Goal: Book appointment/travel/reservation

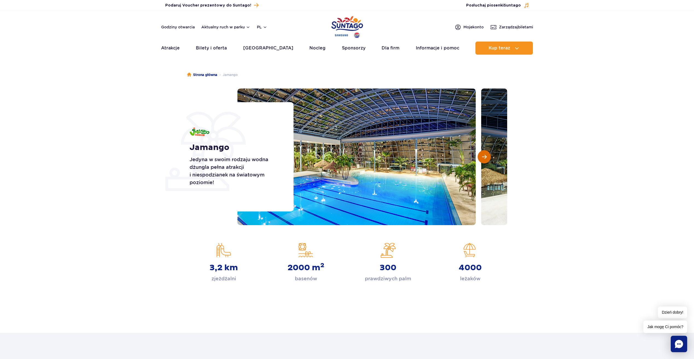
click at [487, 158] on button "Następny slajd" at bounding box center [483, 156] width 13 height 13
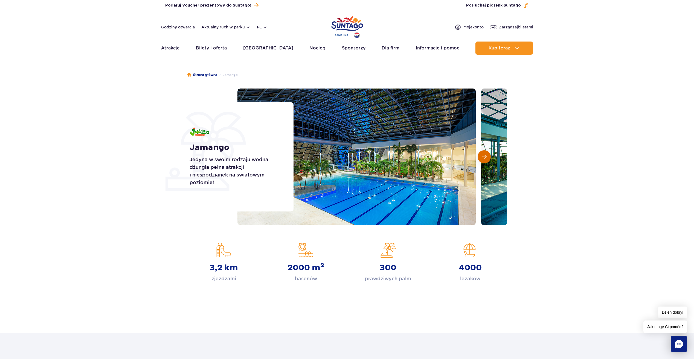
click at [487, 158] on button "Następny slajd" at bounding box center [483, 156] width 13 height 13
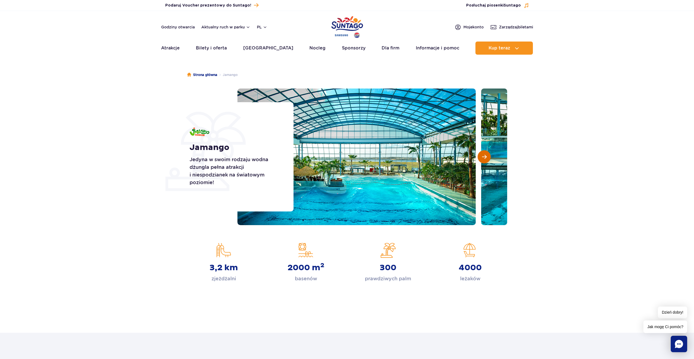
click at [487, 158] on button "Następny slajd" at bounding box center [483, 156] width 13 height 13
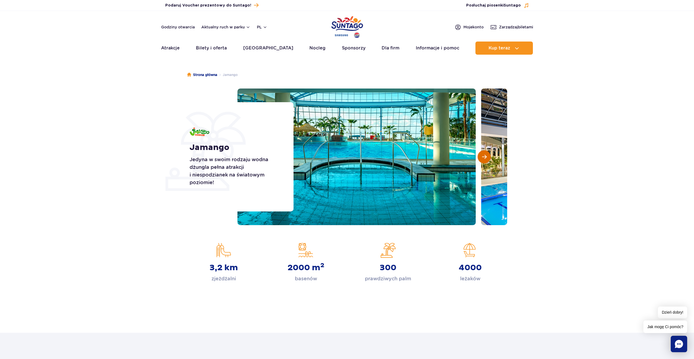
click at [487, 158] on button "Następny slajd" at bounding box center [483, 156] width 13 height 13
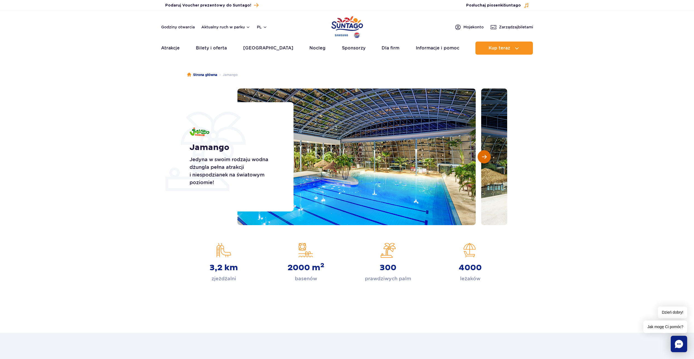
click at [487, 158] on button "Następny slajd" at bounding box center [483, 156] width 13 height 13
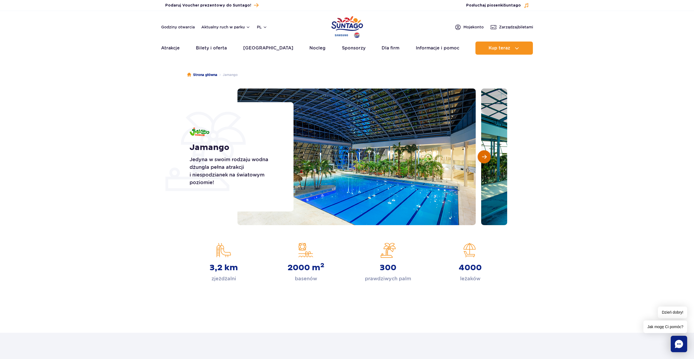
click at [487, 158] on button "Następny slajd" at bounding box center [483, 156] width 13 height 13
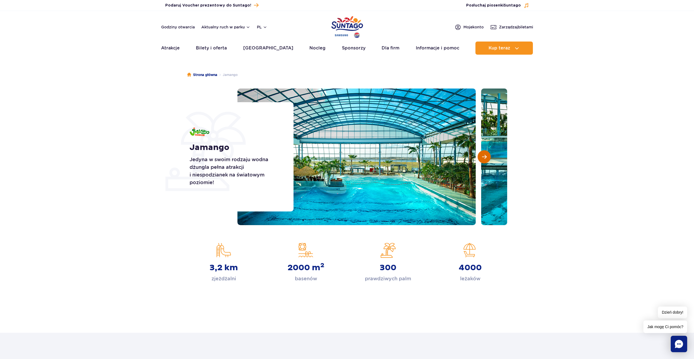
click at [487, 158] on button "Następny slajd" at bounding box center [483, 156] width 13 height 13
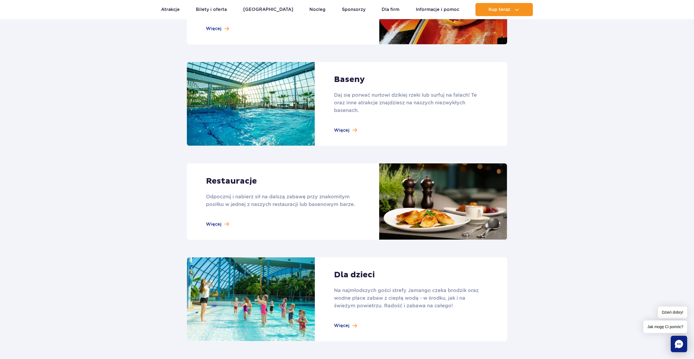
scroll to position [711, 0]
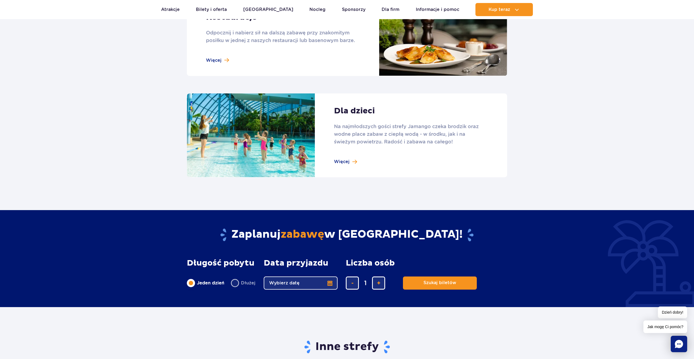
click at [351, 165] on link at bounding box center [347, 136] width 320 height 84
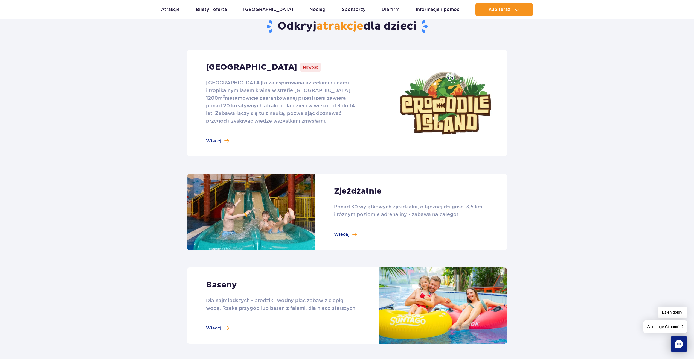
scroll to position [246, 0]
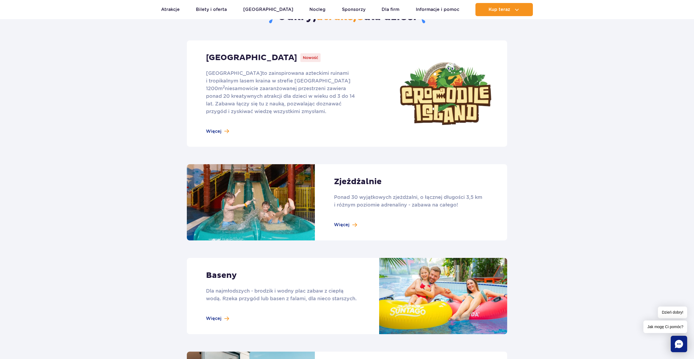
click at [229, 130] on link at bounding box center [347, 93] width 320 height 106
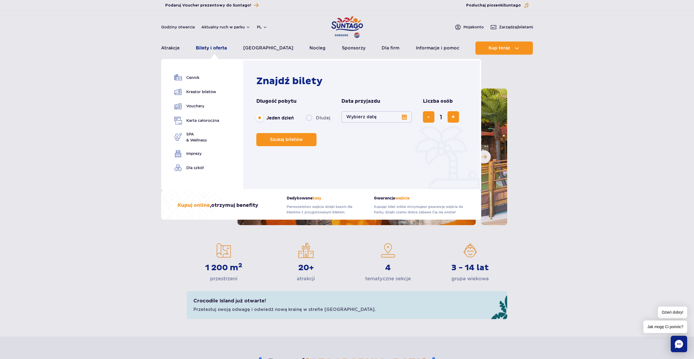
click at [211, 51] on link "Bilety i oferta" at bounding box center [211, 48] width 31 height 13
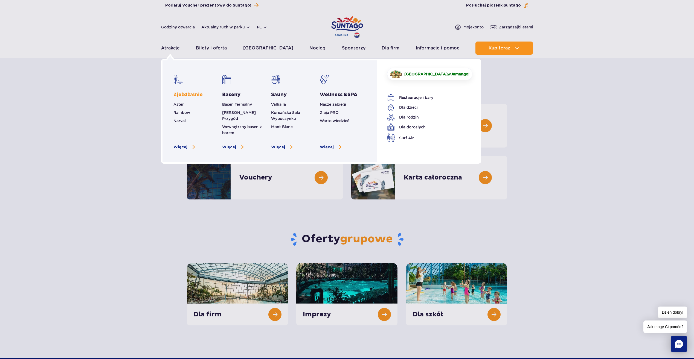
click at [184, 97] on link "Zjeżdżalnie" at bounding box center [187, 95] width 29 height 7
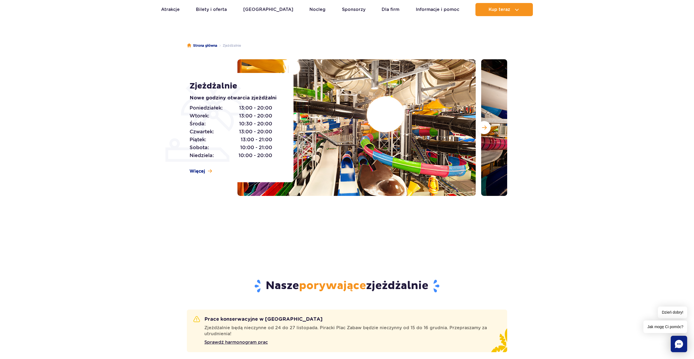
scroll to position [27, 0]
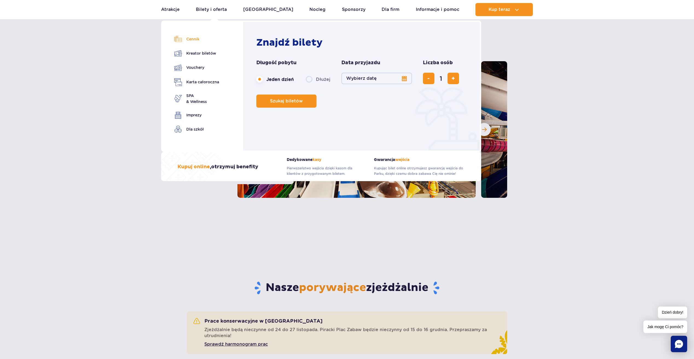
click at [194, 43] on link "Cennik" at bounding box center [196, 39] width 45 height 8
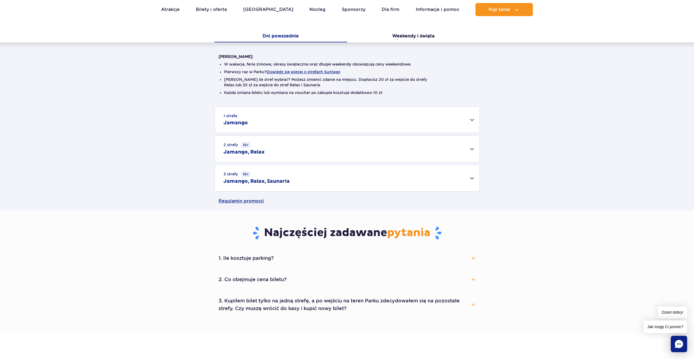
scroll to position [109, 0]
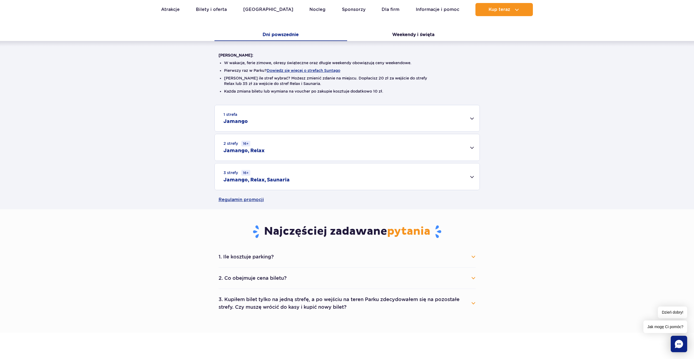
click at [276, 121] on div "1 strefa Jamango" at bounding box center [347, 118] width 265 height 26
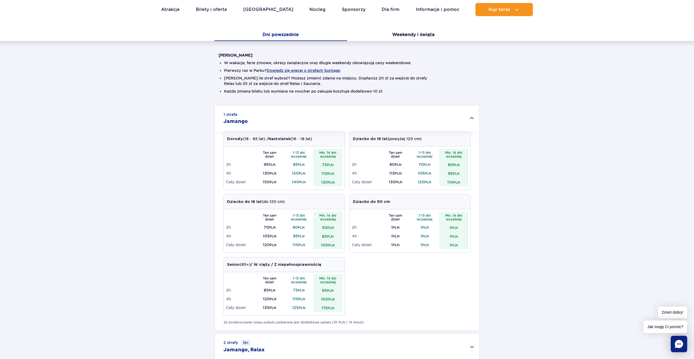
scroll to position [0, 0]
click at [276, 121] on div "1 strefa Jamango" at bounding box center [347, 118] width 265 height 26
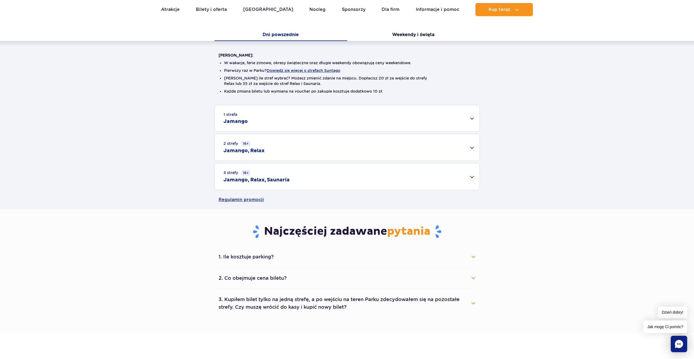
click at [257, 148] on h2 "Jamango, Relax" at bounding box center [243, 151] width 41 height 7
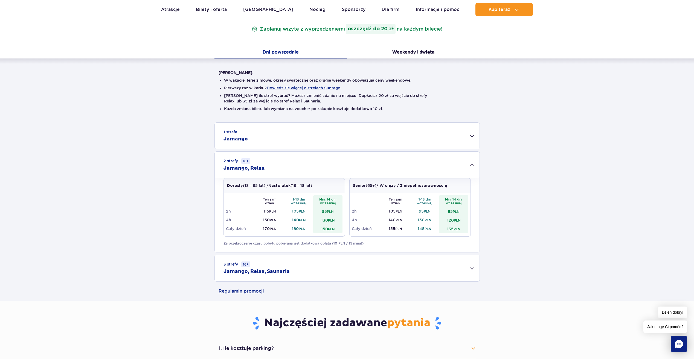
scroll to position [82, 0]
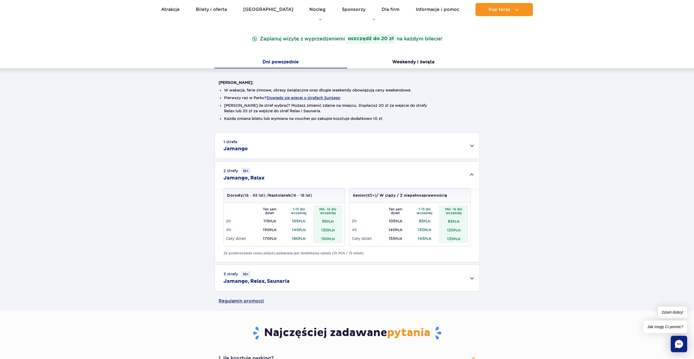
click at [472, 176] on div "2 strefy 16+ Jamango, Relax" at bounding box center [347, 175] width 265 height 27
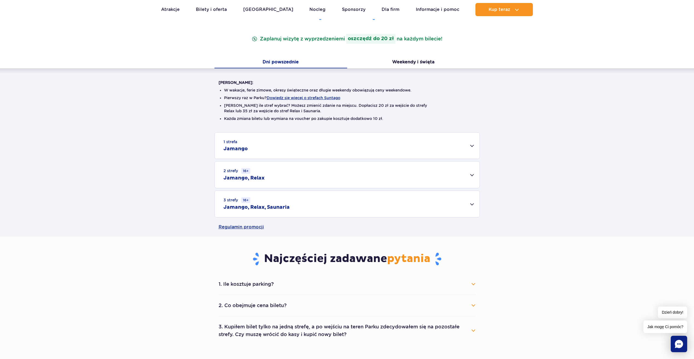
click at [287, 209] on h2 "Jamango, Relax, Saunaria" at bounding box center [256, 207] width 66 height 7
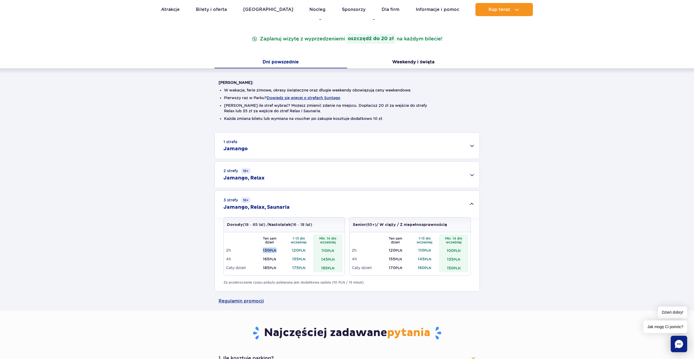
drag, startPoint x: 263, startPoint y: 250, endPoint x: 280, endPoint y: 252, distance: 17.3
click at [280, 252] on td "130 PLN" at bounding box center [269, 250] width 29 height 9
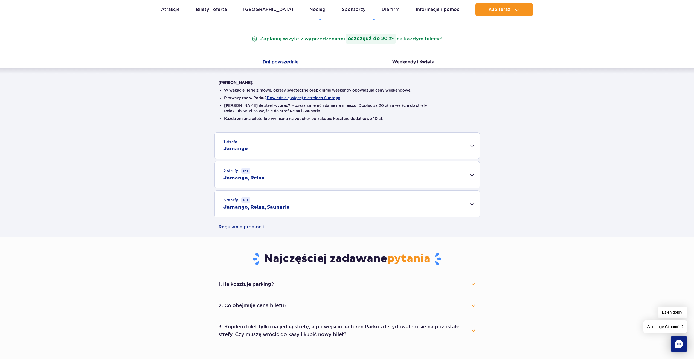
click at [455, 201] on div "3 strefy 16+ Jamango, Relax, Saunaria" at bounding box center [347, 204] width 265 height 27
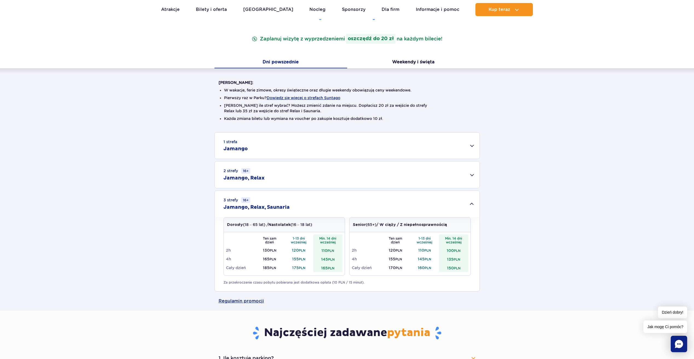
scroll to position [109, 0]
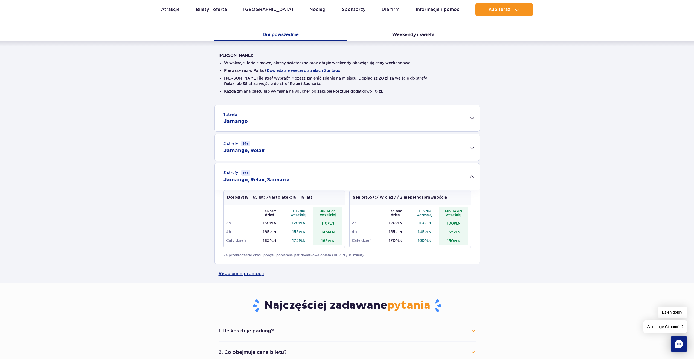
click at [256, 124] on div "1 strefa Jamango" at bounding box center [347, 118] width 265 height 26
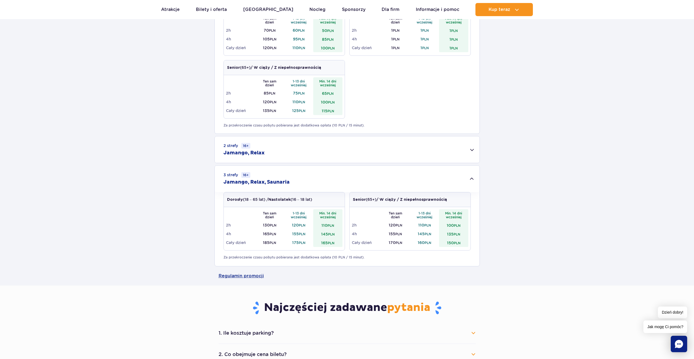
scroll to position [492, 0]
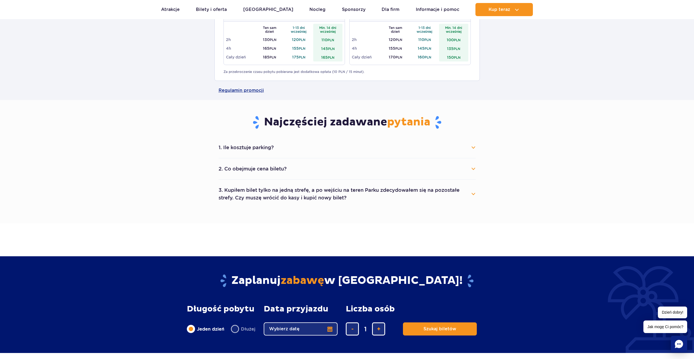
click at [291, 167] on button "2. Co obejmuje cena biletu?" at bounding box center [346, 169] width 257 height 12
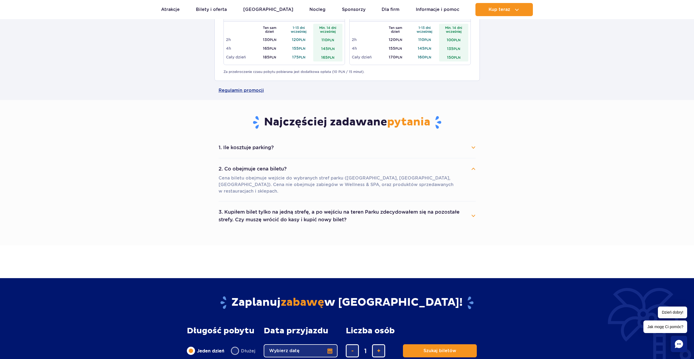
click at [291, 167] on button "2. Co obejmuje cena biletu?" at bounding box center [346, 169] width 257 height 12
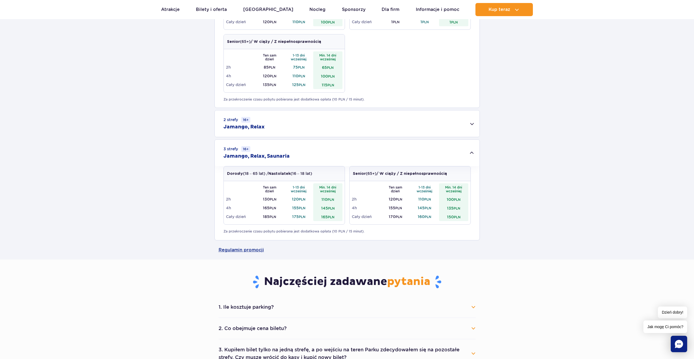
scroll to position [383, 0]
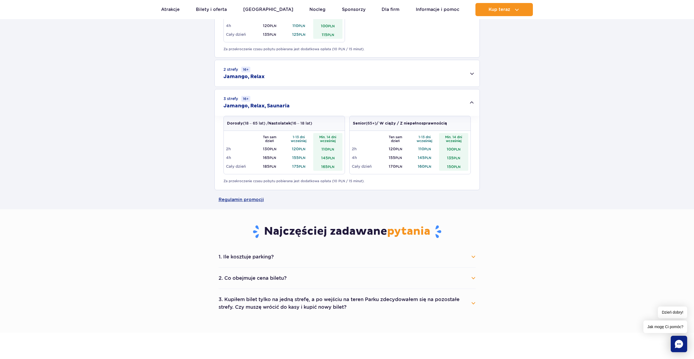
click at [269, 77] on div "2 strefy 16+ Jamango, Relax" at bounding box center [347, 73] width 265 height 27
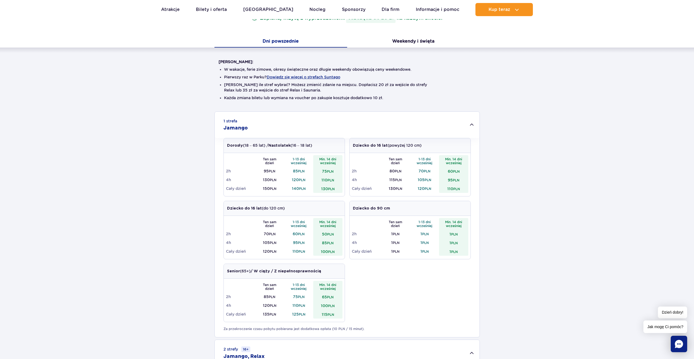
scroll to position [0, 0]
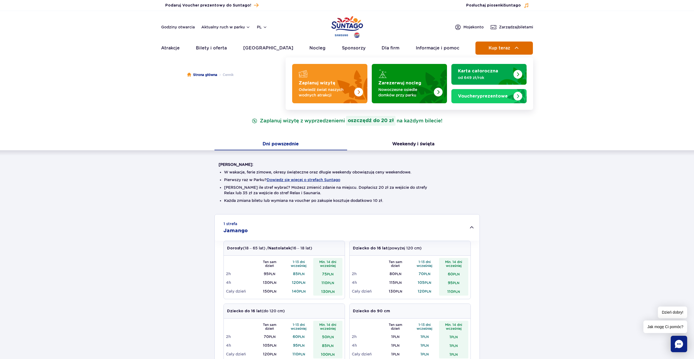
click at [509, 50] on span "Kup teraz" at bounding box center [499, 48] width 22 height 5
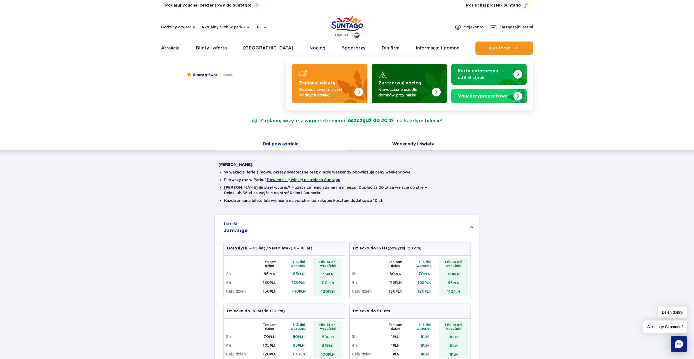
click at [378, 89] on p "Nowoczesne osiedle domków przy parku" at bounding box center [404, 92] width 53 height 11
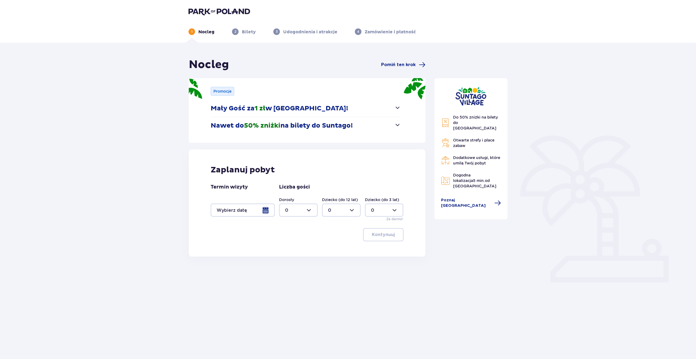
click at [392, 124] on button "Nawet do 50% zniżki na bilety do [GEOGRAPHIC_DATA]!" at bounding box center [306, 125] width 190 height 17
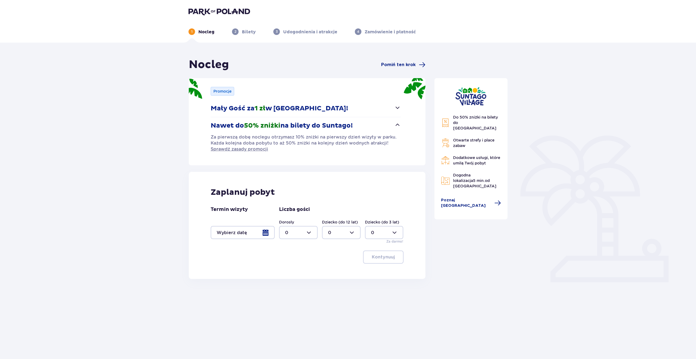
click at [398, 125] on span "button" at bounding box center [397, 125] width 7 height 7
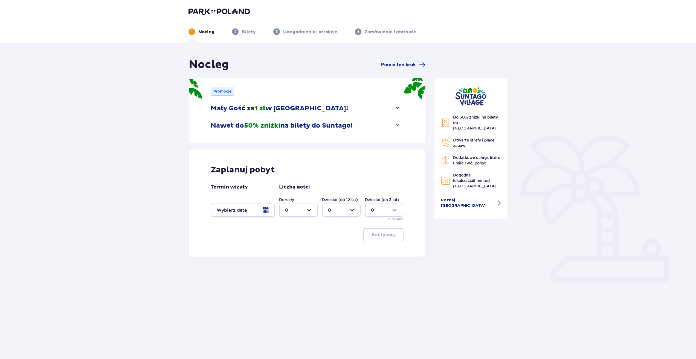
click at [270, 212] on div at bounding box center [243, 210] width 64 height 13
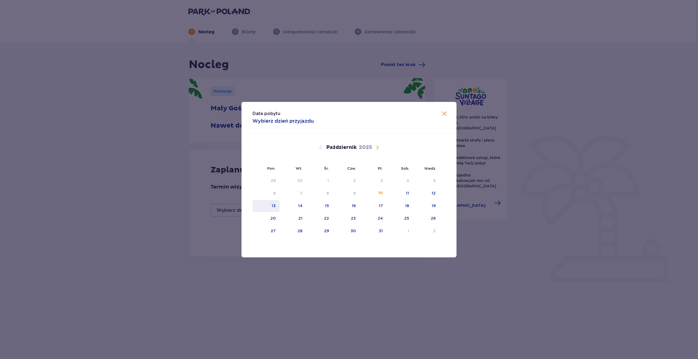
click at [279, 208] on div "13" at bounding box center [265, 206] width 27 height 12
click at [299, 205] on div "14" at bounding box center [300, 205] width 4 height 5
type input "[DATE] - [DATE]"
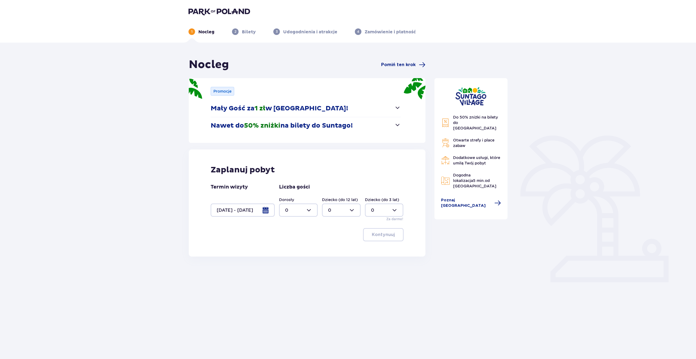
click at [311, 209] on div at bounding box center [298, 210] width 39 height 13
click at [295, 222] on div "2" at bounding box center [298, 223] width 27 height 6
type input "2"
click at [342, 210] on div at bounding box center [341, 210] width 39 height 13
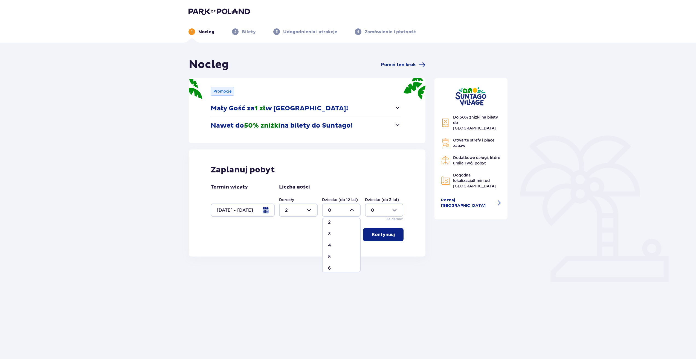
click at [333, 224] on div "2" at bounding box center [341, 223] width 27 height 6
type input "2"
click at [383, 208] on div at bounding box center [384, 210] width 39 height 13
click at [378, 238] on div "1" at bounding box center [384, 238] width 27 height 6
type input "1"
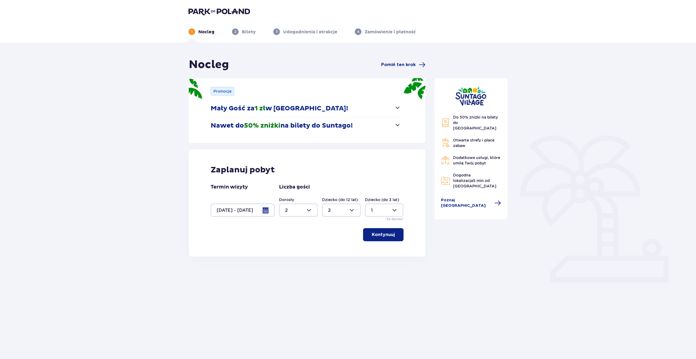
click at [377, 237] on p "Kontynuuj" at bounding box center [383, 235] width 23 height 6
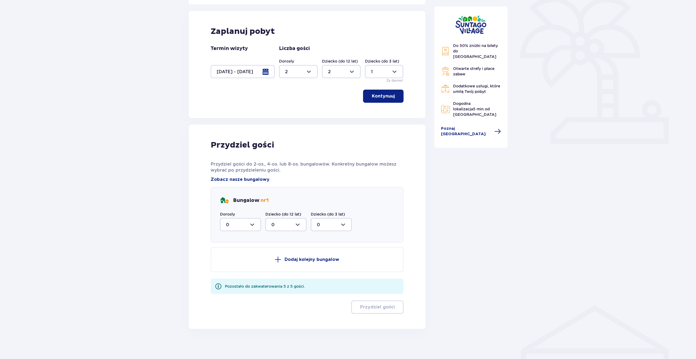
scroll to position [141, 0]
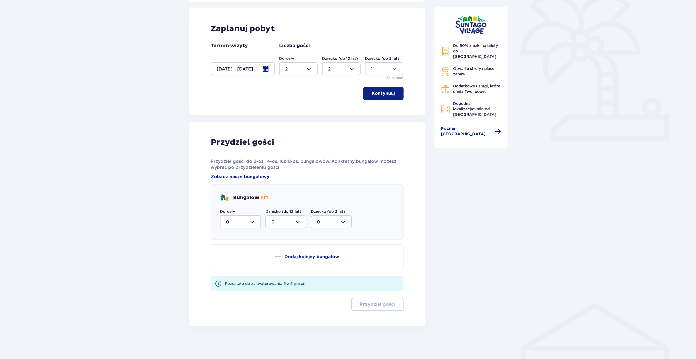
click at [255, 221] on div at bounding box center [240, 221] width 41 height 13
click at [240, 260] on div "2" at bounding box center [240, 262] width 29 height 6
type input "2"
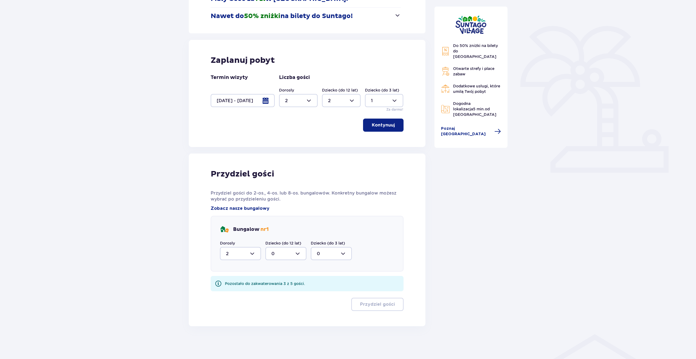
click at [295, 255] on div at bounding box center [285, 253] width 41 height 13
click at [287, 290] on span "2" at bounding box center [286, 293] width 40 height 11
type input "2"
click at [343, 254] on div at bounding box center [331, 253] width 41 height 13
click at [330, 281] on div "1" at bounding box center [331, 282] width 29 height 6
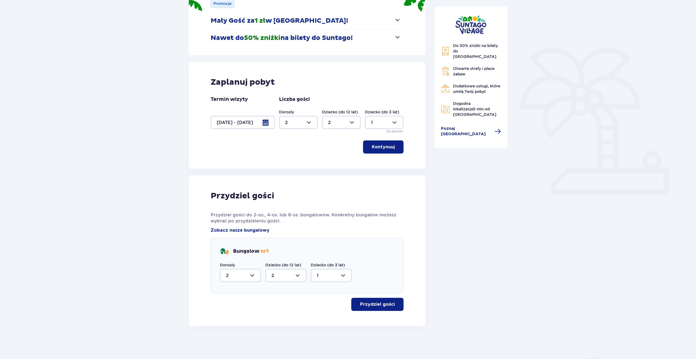
type input "1"
click at [388, 306] on p "Przydziel gości" at bounding box center [377, 305] width 35 height 6
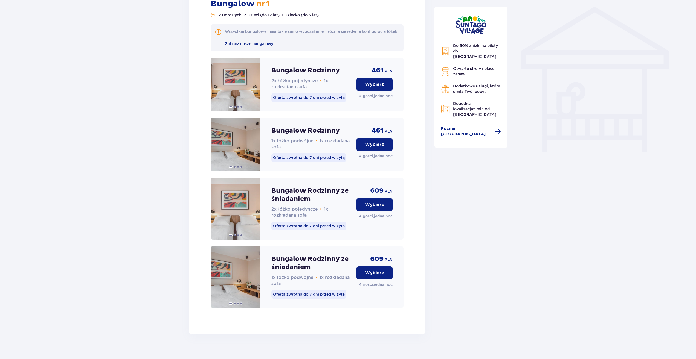
scroll to position [442, 0]
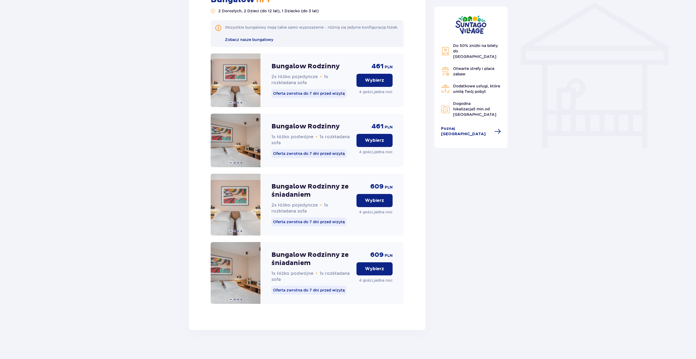
click at [381, 204] on p "Wybierz" at bounding box center [374, 201] width 19 height 6
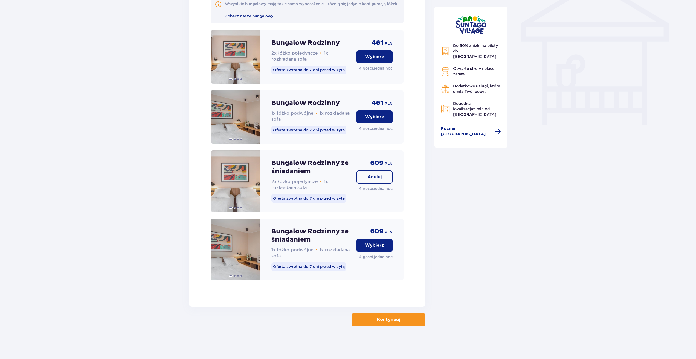
scroll to position [471, 0]
click at [409, 322] on button "Kontynuuj" at bounding box center [388, 319] width 74 height 13
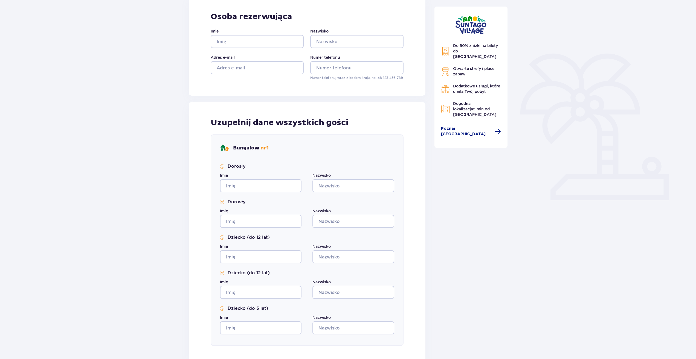
scroll to position [109, 0]
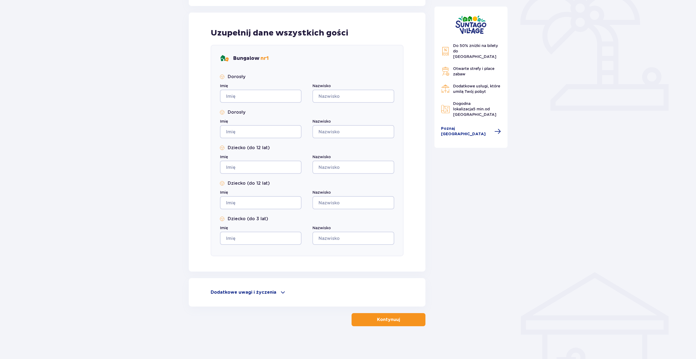
click at [383, 319] on p "Kontynuuj" at bounding box center [388, 320] width 23 height 6
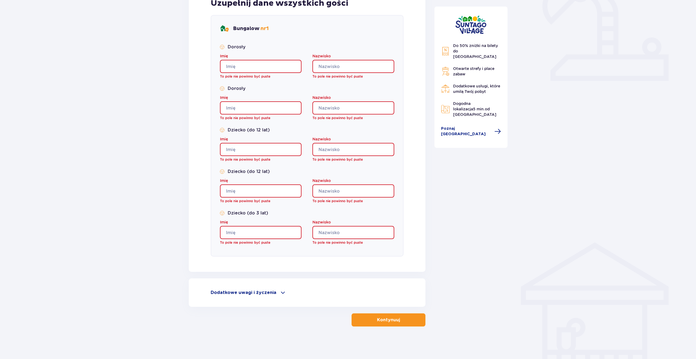
scroll to position [202, 0]
click at [275, 293] on div "Dodatkowe uwagi i życzenia" at bounding box center [307, 292] width 193 height 7
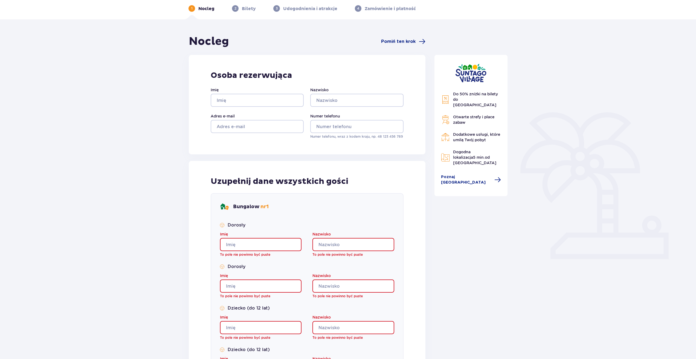
scroll to position [0, 0]
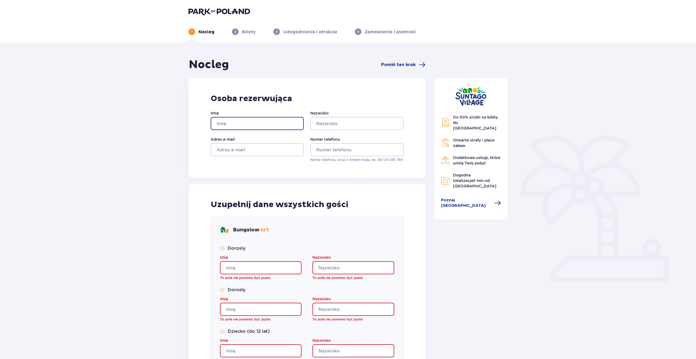
click at [243, 129] on input "Imię" at bounding box center [257, 123] width 93 height 13
type input "[PERSON_NAME]"
click at [346, 127] on input "Nazwisko" at bounding box center [356, 123] width 93 height 13
type input "pi"
click at [264, 149] on input "Adres e-mail" at bounding box center [257, 149] width 93 height 13
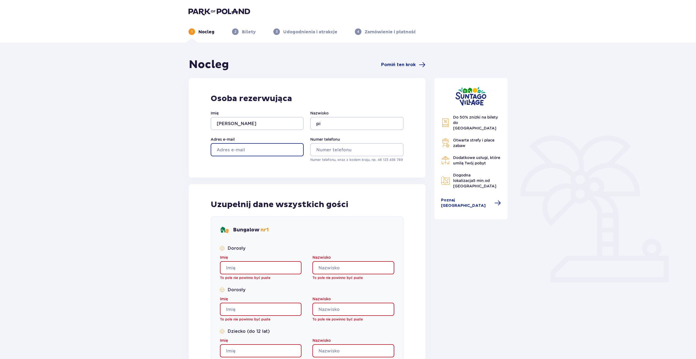
type input "[PERSON_NAME][EMAIL_ADDRESS][DOMAIN_NAME]"
click at [340, 151] on input "Numer telefonu" at bounding box center [356, 149] width 93 height 13
type input "00000000"
click at [278, 269] on input "Imię" at bounding box center [260, 267] width 81 height 13
drag, startPoint x: 232, startPoint y: 269, endPoint x: 218, endPoint y: 267, distance: 14.0
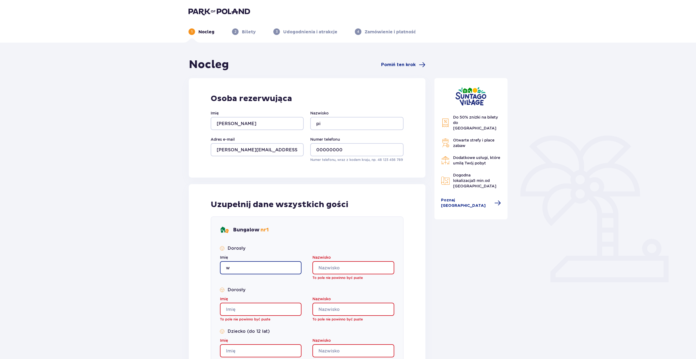
click at [218, 267] on div "Bungalow nr 1 Dorosły Imię w Nazwisko To pole nie powinno być puste Dorosły Imi…" at bounding box center [307, 338] width 193 height 242
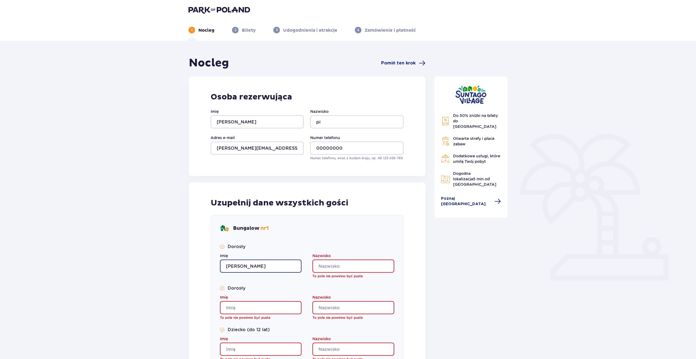
scroll to position [27, 0]
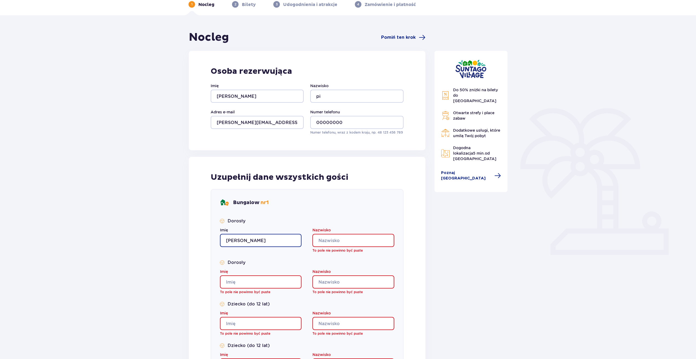
type input "[PERSON_NAME]"
click at [288, 123] on input "[PERSON_NAME][EMAIL_ADDRESS][DOMAIN_NAME]" at bounding box center [257, 122] width 93 height 13
drag, startPoint x: 282, startPoint y: 123, endPoint x: 213, endPoint y: 126, distance: 69.0
click at [213, 126] on input "[PERSON_NAME][EMAIL_ADDRESS][DOMAIN_NAME]" at bounding box center [257, 122] width 93 height 13
type input "[EMAIL_ADDRESS][DOMAIN_NAME]"
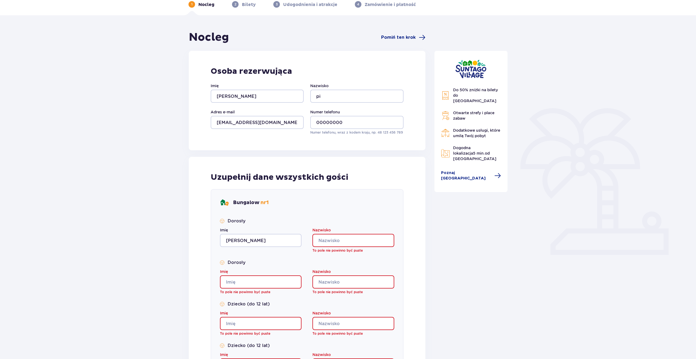
click at [322, 244] on input "Nazwisko" at bounding box center [352, 240] width 81 height 13
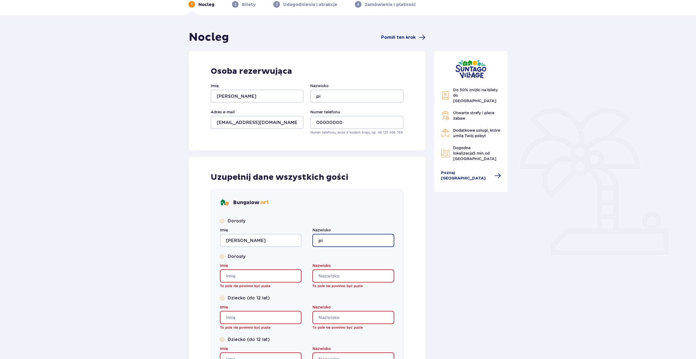
type input "pi"
click at [265, 279] on input "Imię" at bounding box center [260, 276] width 81 height 13
type input "awd"
click at [322, 270] on input "Nazwisko" at bounding box center [352, 276] width 81 height 13
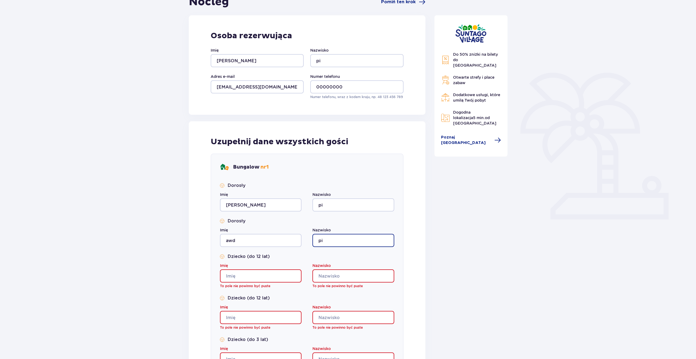
scroll to position [109, 0]
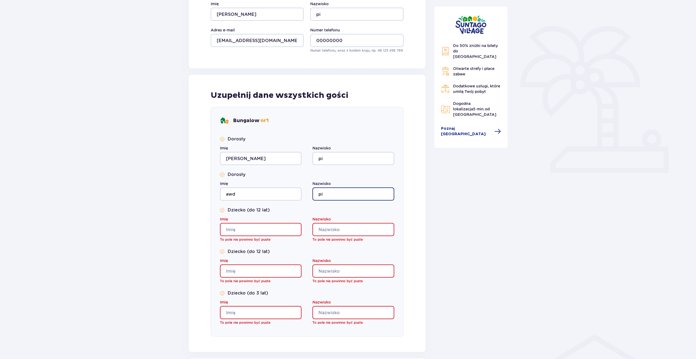
type input "pi"
click at [268, 238] on p "To pole nie powinno być puste" at bounding box center [260, 239] width 81 height 5
click at [268, 235] on input "Imię" at bounding box center [260, 229] width 81 height 13
type input "ead"
click at [318, 231] on input "Nazwisko" at bounding box center [352, 229] width 81 height 13
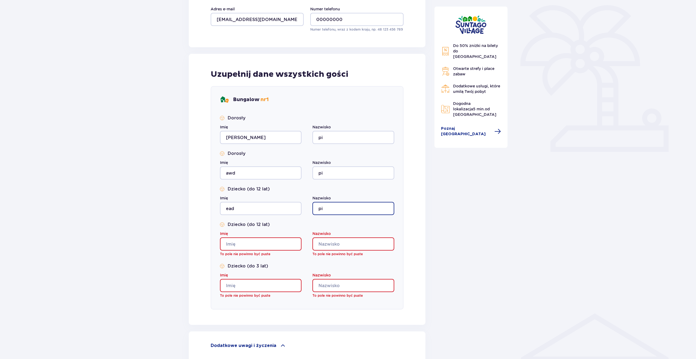
scroll to position [164, 0]
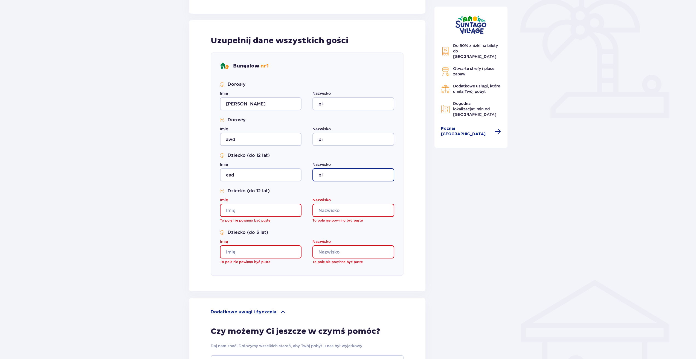
type input "pi"
click at [247, 212] on input "Imię" at bounding box center [260, 210] width 81 height 13
type input "adad"
click at [331, 208] on input "Nazwisko" at bounding box center [352, 210] width 81 height 13
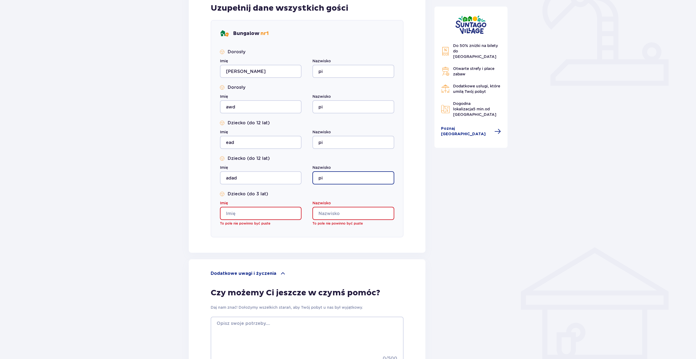
scroll to position [246, 0]
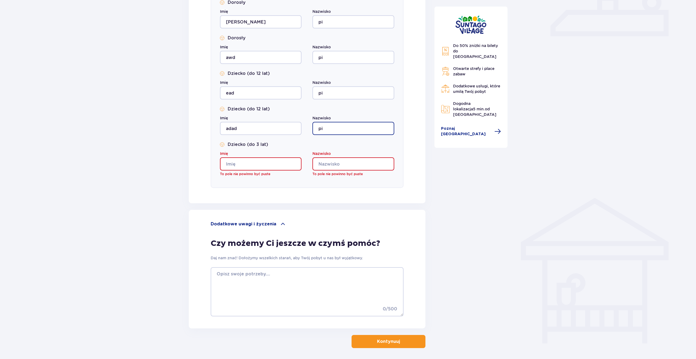
type input "pi"
drag, startPoint x: 253, startPoint y: 170, endPoint x: 253, endPoint y: 166, distance: 3.6
click at [253, 169] on input "Imię" at bounding box center [260, 164] width 81 height 13
type input "adaada"
click at [331, 167] on input "Nazwisko" at bounding box center [352, 164] width 81 height 13
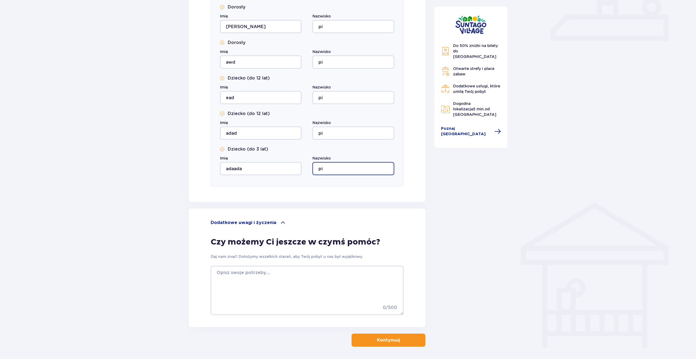
scroll to position [235, 0]
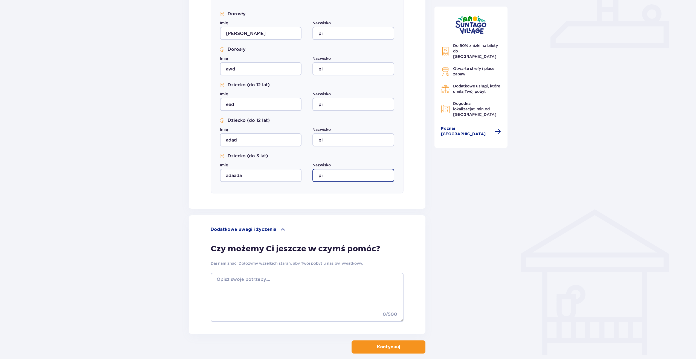
type input "pi"
click at [385, 349] on p "Kontynuuj" at bounding box center [388, 347] width 23 height 6
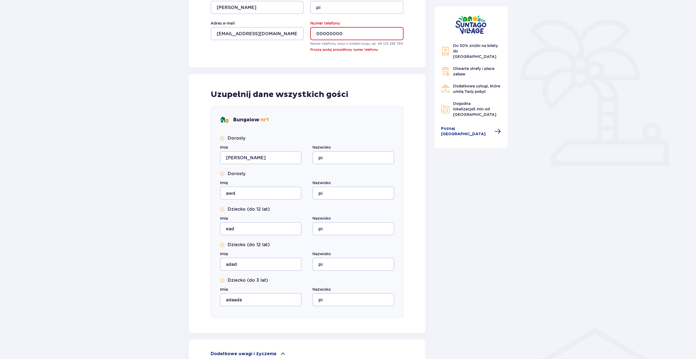
scroll to position [116, 0]
click at [366, 28] on input "00000000" at bounding box center [356, 33] width 93 height 13
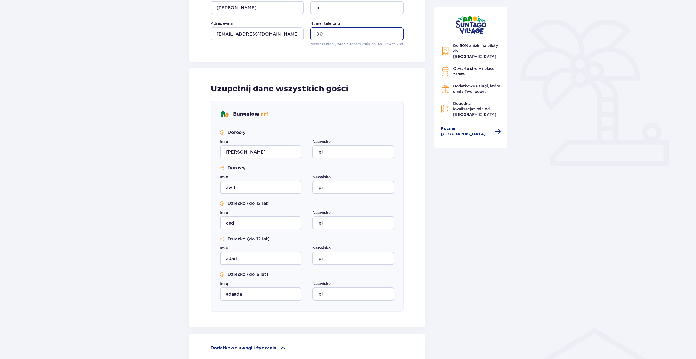
type input "0"
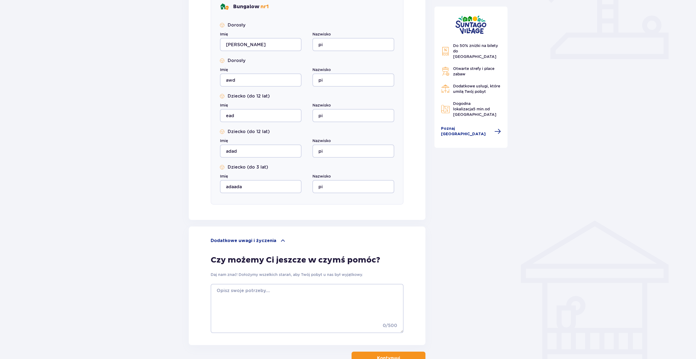
scroll to position [262, 0]
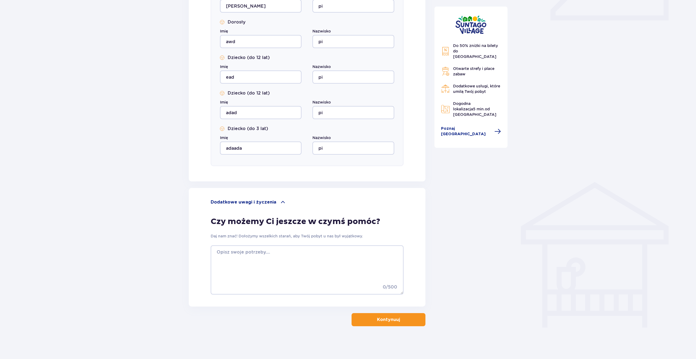
type input "555000555"
click at [362, 322] on button "Kontynuuj" at bounding box center [388, 319] width 74 height 13
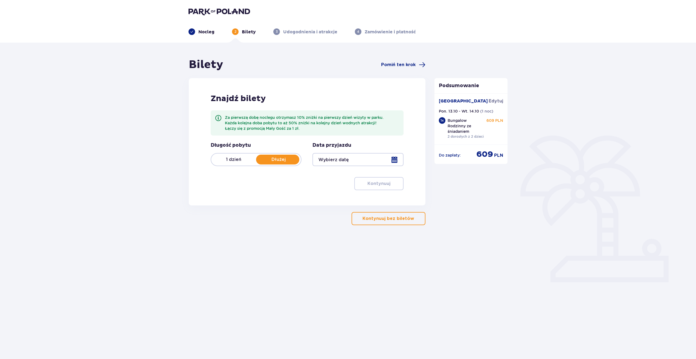
click at [288, 155] on div at bounding box center [277, 160] width 43 height 10
click at [285, 161] on p "Dłużej" at bounding box center [278, 160] width 45 height 6
click at [357, 161] on div at bounding box center [357, 159] width 91 height 13
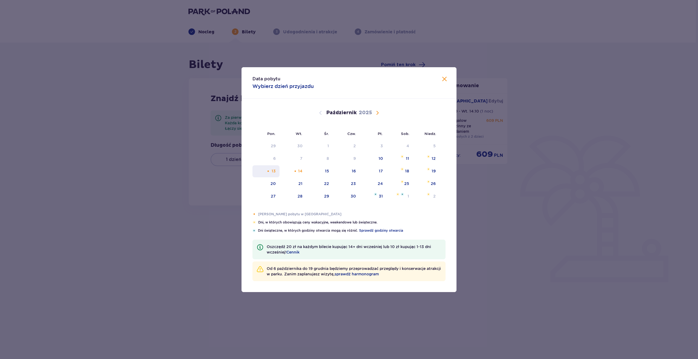
click at [272, 174] on div "13" at bounding box center [274, 170] width 4 height 5
drag, startPoint x: 298, startPoint y: 169, endPoint x: 342, endPoint y: 212, distance: 62.3
click at [298, 169] on div "14" at bounding box center [292, 171] width 27 height 12
type input "[DATE] - [DATE]"
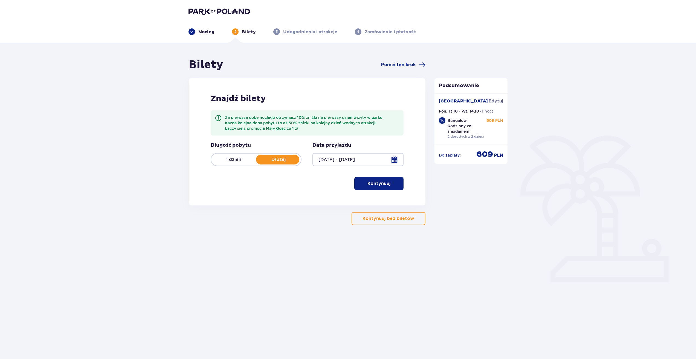
click at [393, 183] on span "button" at bounding box center [391, 183] width 7 height 7
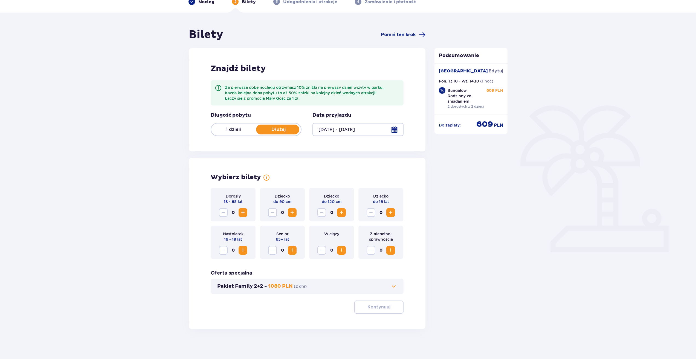
scroll to position [33, 0]
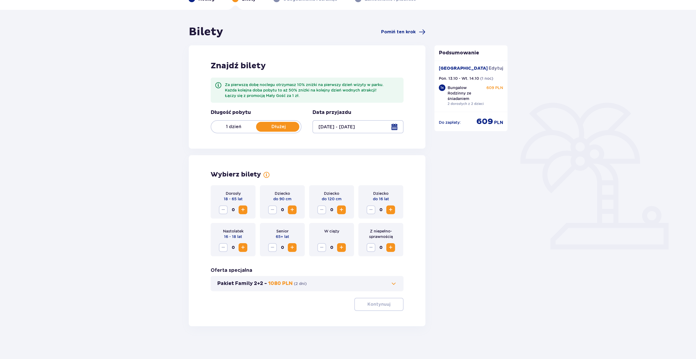
click at [241, 209] on span "Zwiększ" at bounding box center [243, 210] width 7 height 7
click at [291, 212] on span "Zwiększ" at bounding box center [292, 210] width 7 height 7
click at [340, 210] on span "Zwiększ" at bounding box center [341, 210] width 7 height 7
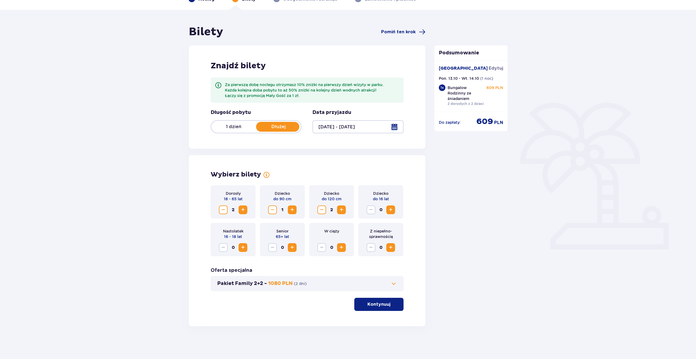
click at [322, 209] on span "Zmniejsz" at bounding box center [321, 210] width 7 height 7
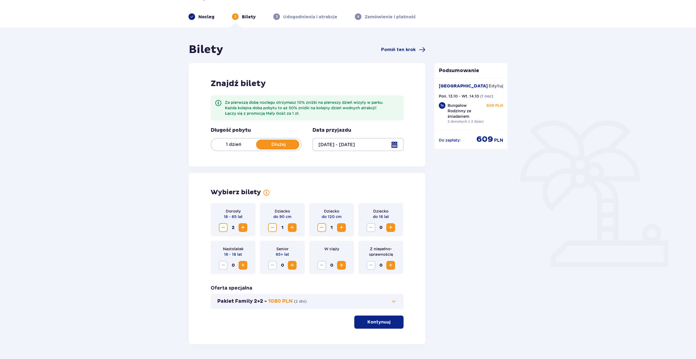
scroll to position [5, 0]
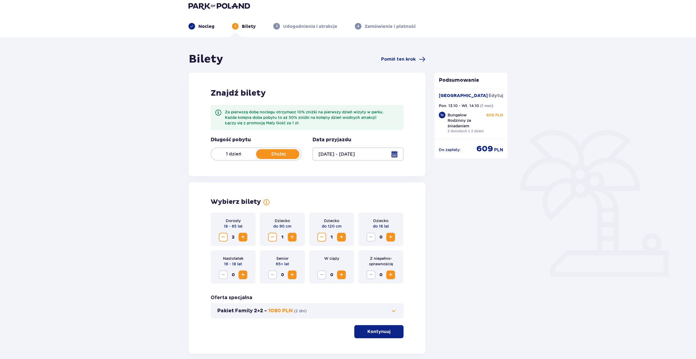
click at [340, 236] on span "Zwiększ" at bounding box center [341, 237] width 7 height 7
click at [321, 239] on span "Zmniejsz" at bounding box center [321, 237] width 7 height 7
click at [394, 237] on button "Zwiększ" at bounding box center [390, 237] width 9 height 9
click at [344, 236] on span "Zwiększ" at bounding box center [341, 237] width 7 height 7
click at [369, 237] on span "Zmniejsz" at bounding box center [371, 237] width 7 height 7
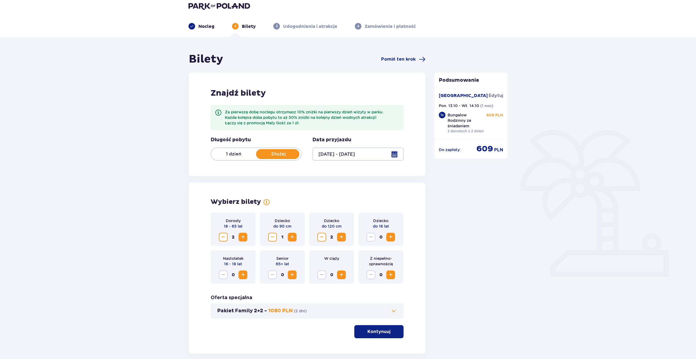
click at [391, 310] on span at bounding box center [393, 311] width 7 height 7
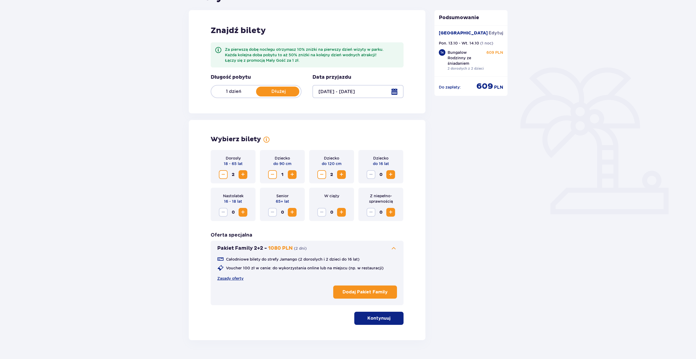
scroll to position [82, 0]
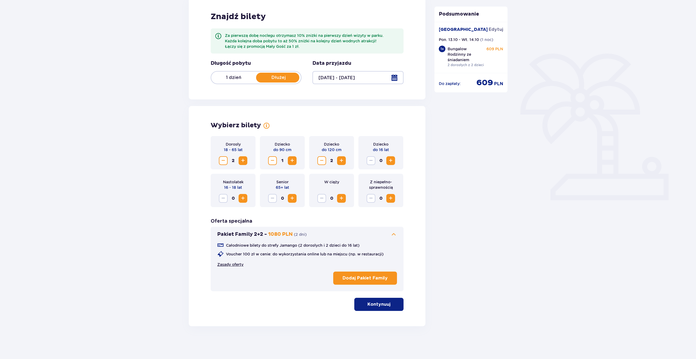
click at [239, 266] on link "Zasady oferty" at bounding box center [230, 264] width 26 height 5
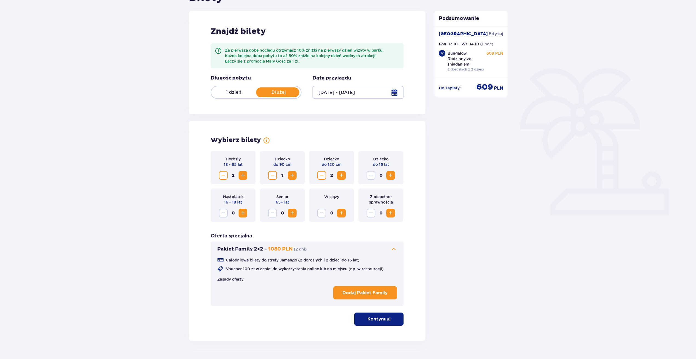
scroll to position [55, 0]
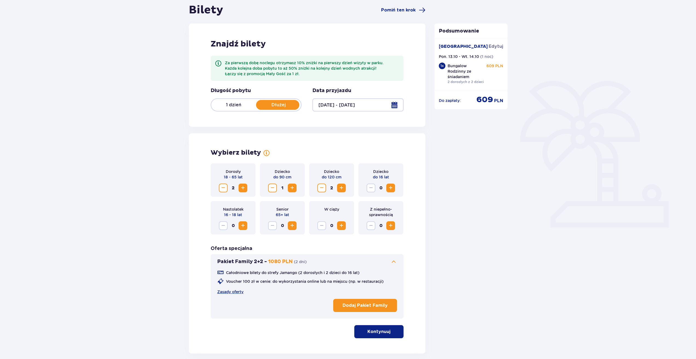
click at [391, 187] on span "Zwiększ" at bounding box center [390, 188] width 7 height 7
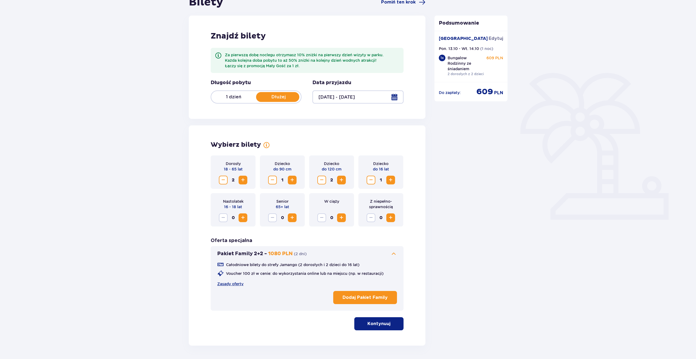
scroll to position [82, 0]
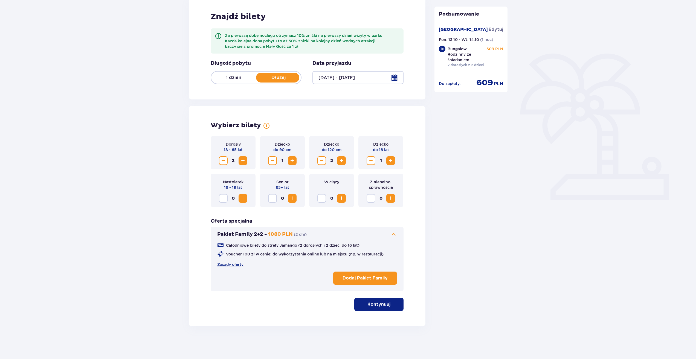
click at [322, 162] on span "Zmniejsz" at bounding box center [321, 161] width 7 height 7
drag, startPoint x: 384, startPoint y: 306, endPoint x: 386, endPoint y: 287, distance: 19.3
click at [384, 304] on p "Kontynuuj" at bounding box center [378, 305] width 23 height 6
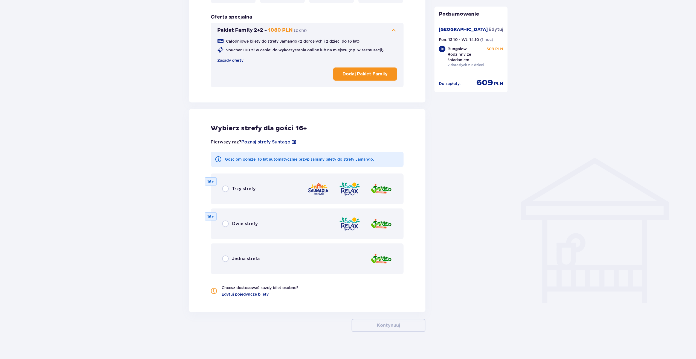
scroll to position [292, 0]
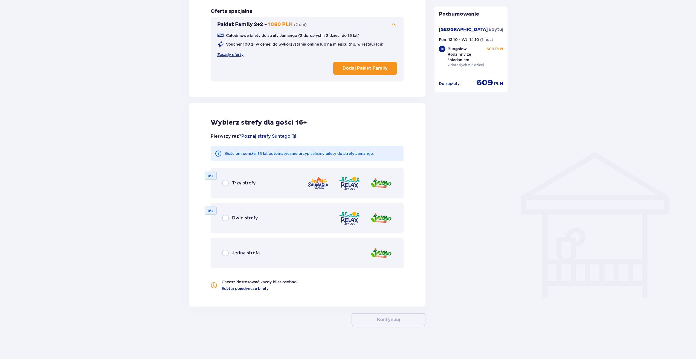
click at [226, 185] on input "radio" at bounding box center [225, 183] width 7 height 7
radio input "true"
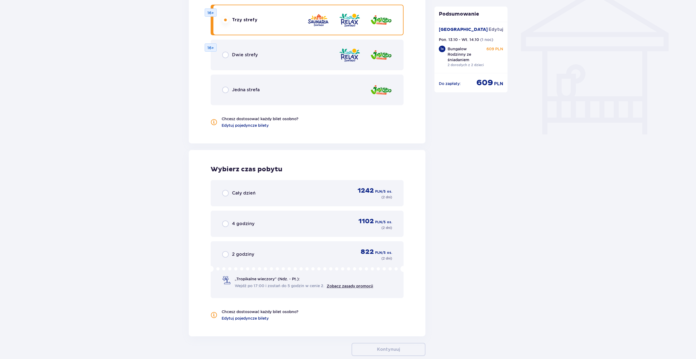
scroll to position [485, 0]
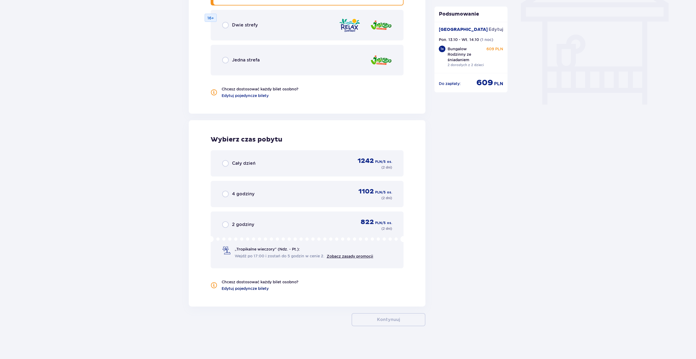
click at [250, 290] on span "Edytuj pojedyncze bilety" at bounding box center [244, 288] width 47 height 5
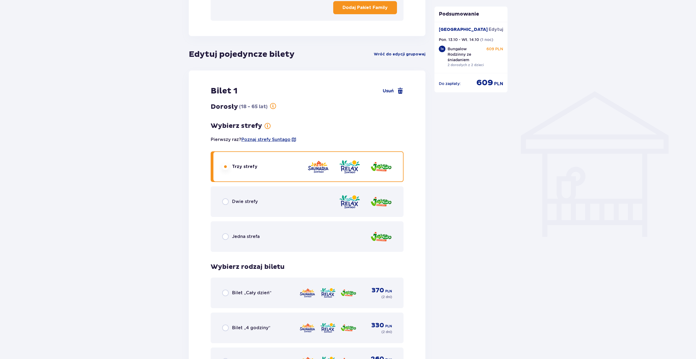
scroll to position [259, 0]
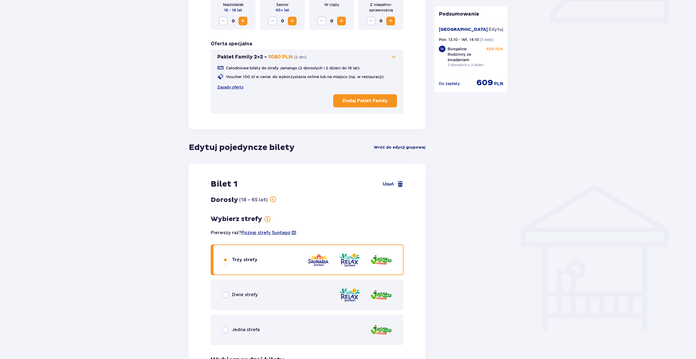
click at [399, 147] on span "Wróć do edycji grupowej" at bounding box center [400, 147] width 52 height 5
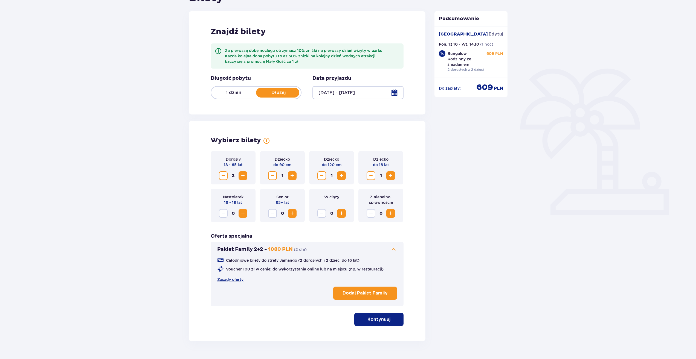
scroll to position [55, 0]
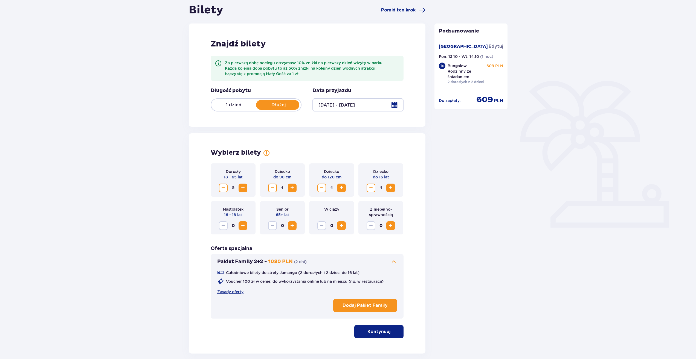
click at [386, 335] on button "Kontynuuj" at bounding box center [378, 331] width 49 height 13
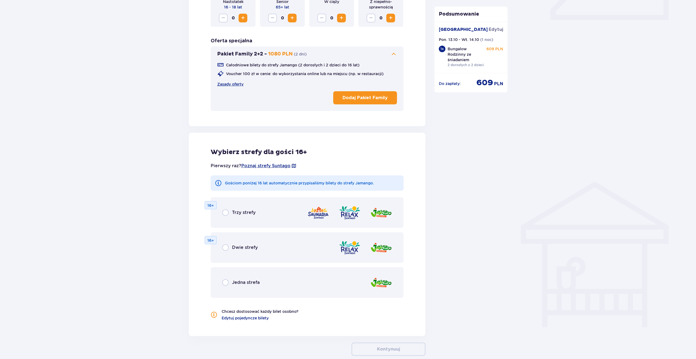
scroll to position [292, 0]
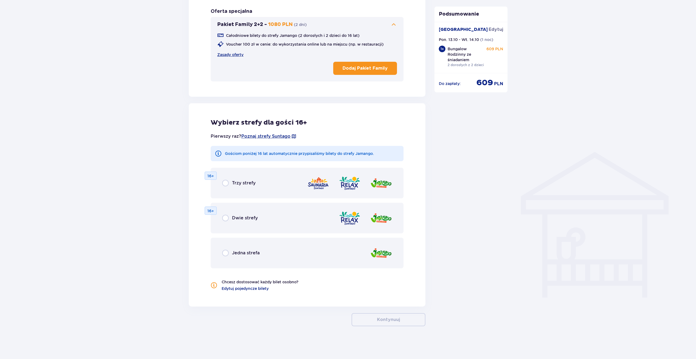
click at [228, 218] on input "radio" at bounding box center [225, 218] width 7 height 7
radio input "true"
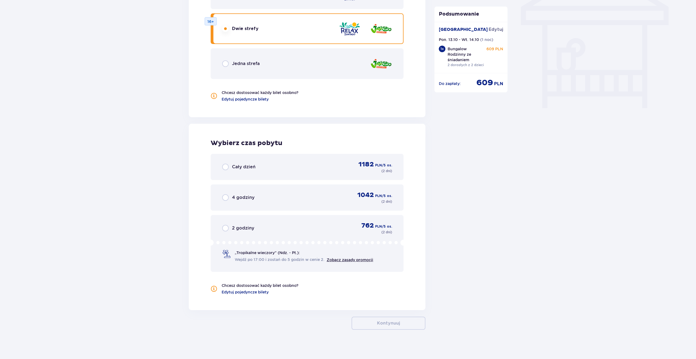
scroll to position [485, 0]
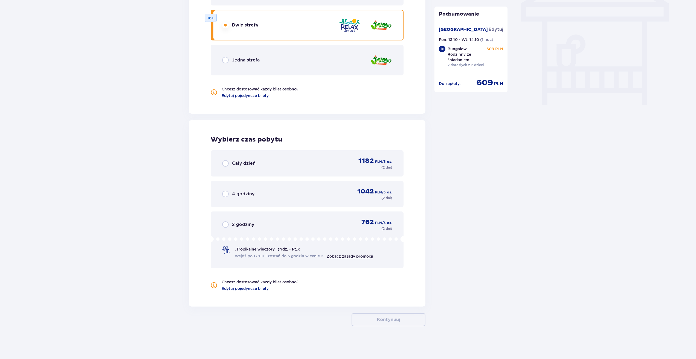
click at [227, 162] on input "radio" at bounding box center [225, 163] width 7 height 7
radio input "true"
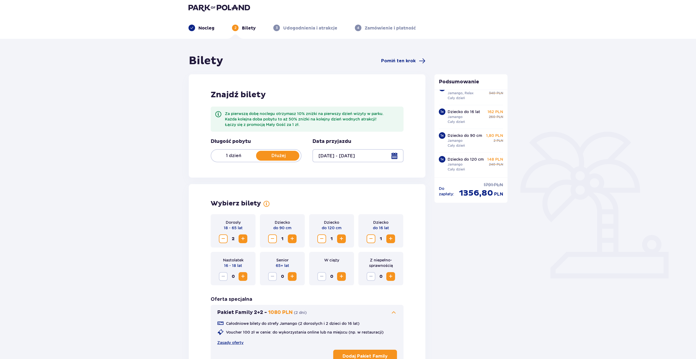
scroll to position [27, 0]
